Goal: Communication & Community: Participate in discussion

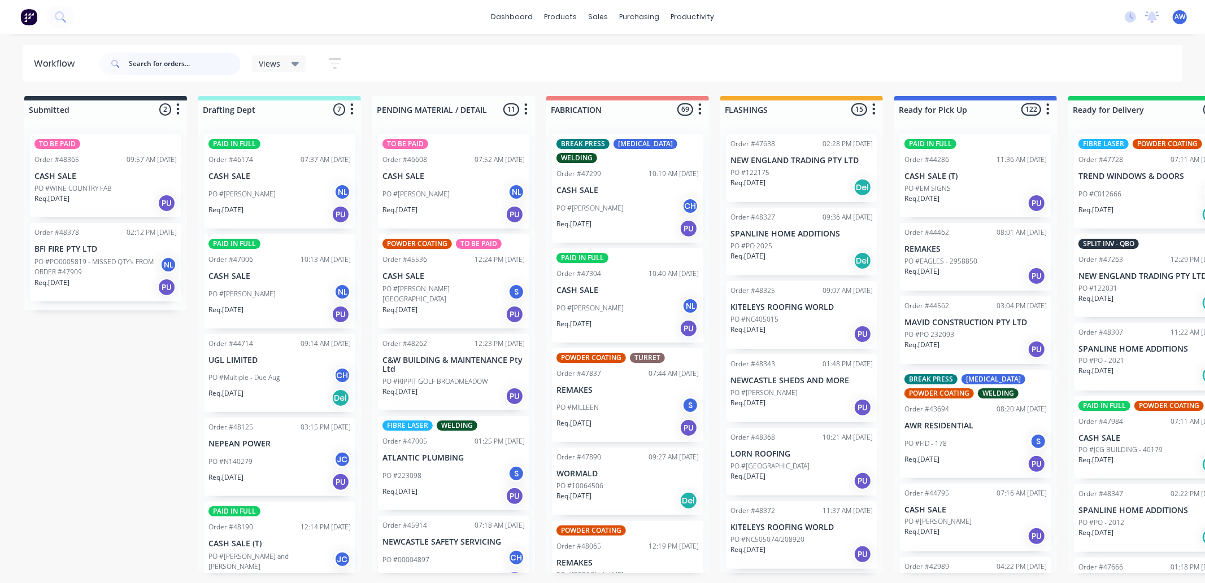
click at [138, 61] on input "text" at bounding box center [185, 64] width 112 height 23
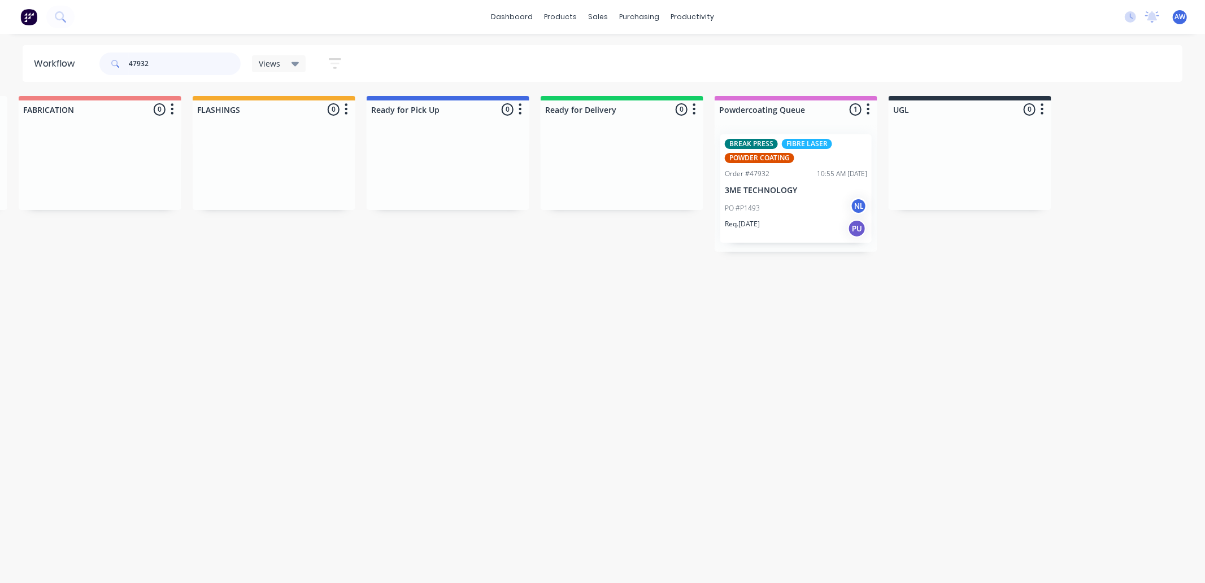
scroll to position [0, 534]
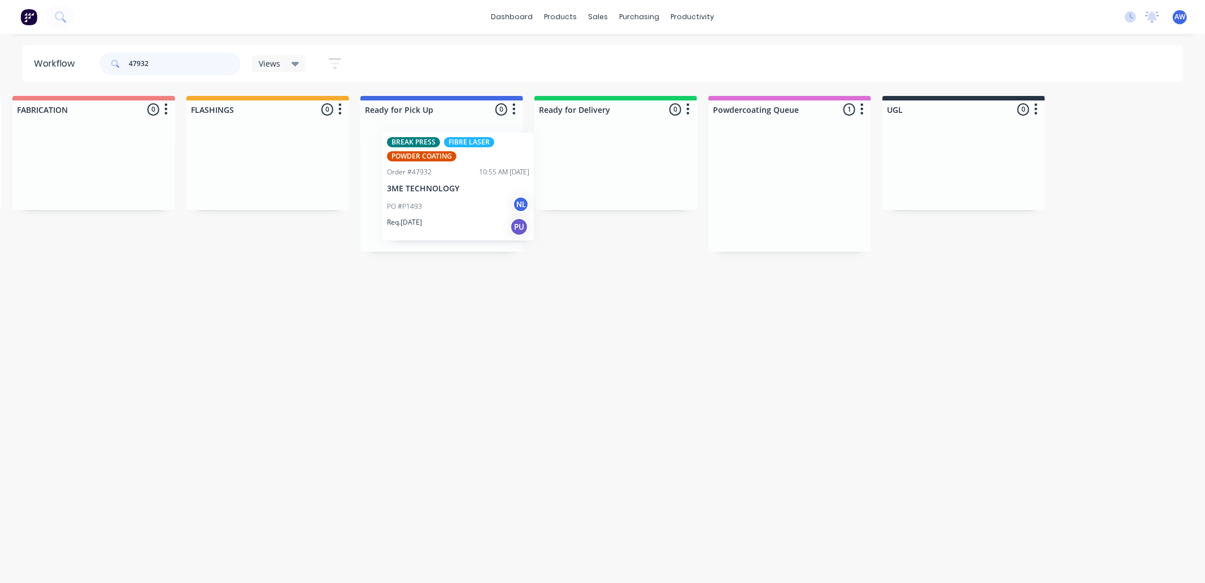
drag, startPoint x: 794, startPoint y: 213, endPoint x: 453, endPoint y: 213, distance: 341.1
click at [453, 213] on div "Submitted 0 Sort By Created date Required date Order number Customer name Most …" at bounding box center [399, 174] width 1883 height 156
type input "47932"
click at [454, 210] on div "PO #P1493 NL" at bounding box center [441, 208] width 142 height 21
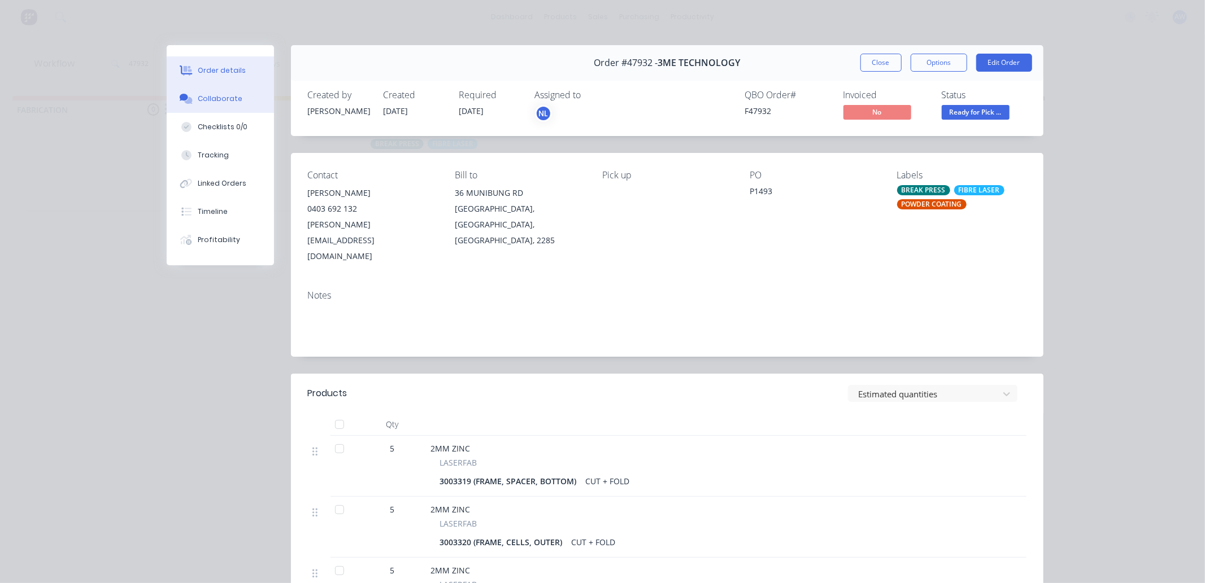
click at [206, 98] on div "Collaborate" at bounding box center [220, 99] width 45 height 10
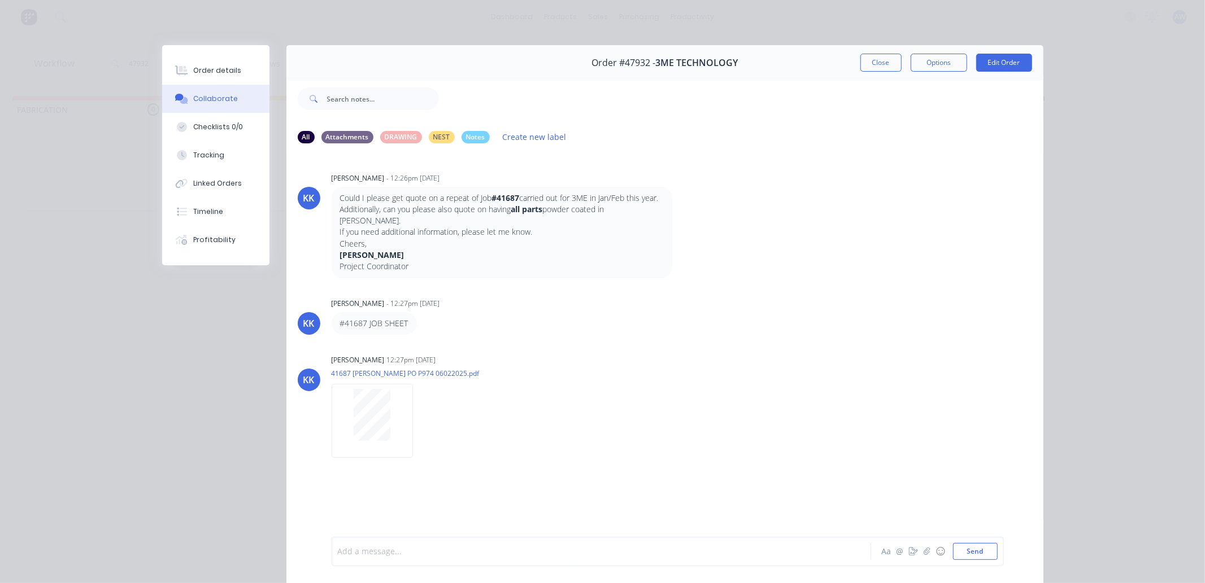
click at [369, 546] on div at bounding box center [585, 552] width 494 height 12
click at [879, 61] on button "Close" at bounding box center [880, 63] width 41 height 18
